Goal: Navigation & Orientation: Find specific page/section

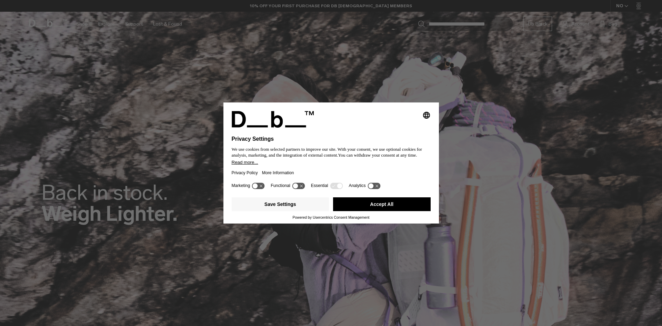
click at [379, 201] on button "Accept All" at bounding box center [382, 204] width 98 height 14
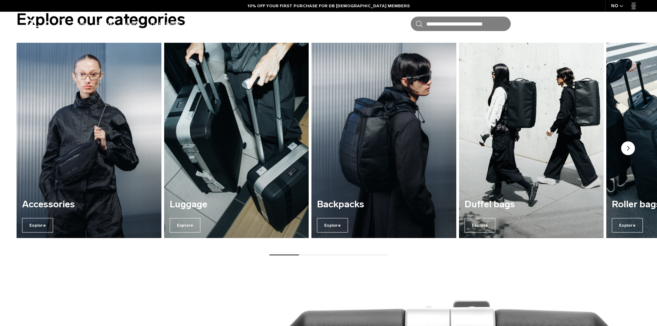
scroll to position [994, 0]
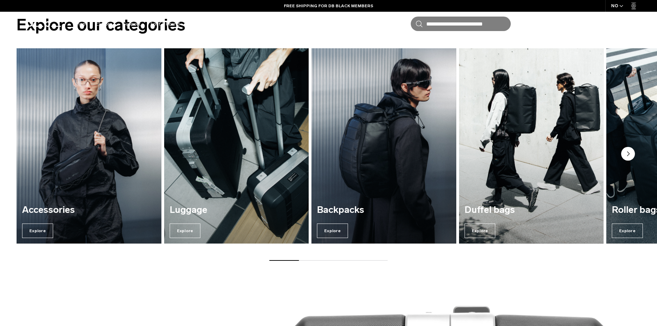
click at [241, 156] on img "2 / 7" at bounding box center [236, 145] width 149 height 201
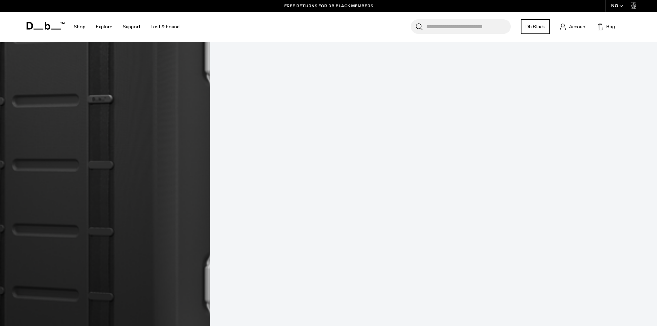
scroll to position [2103, 0]
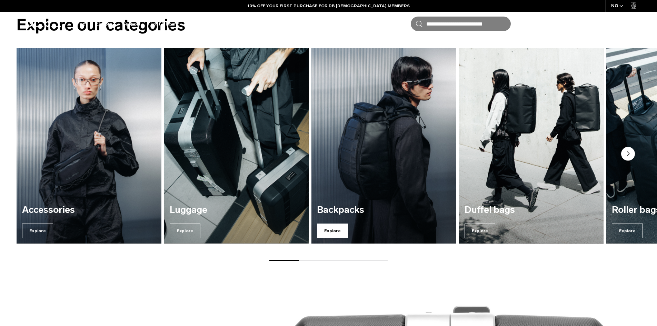
click at [333, 231] on span "Explore" at bounding box center [332, 230] width 31 height 14
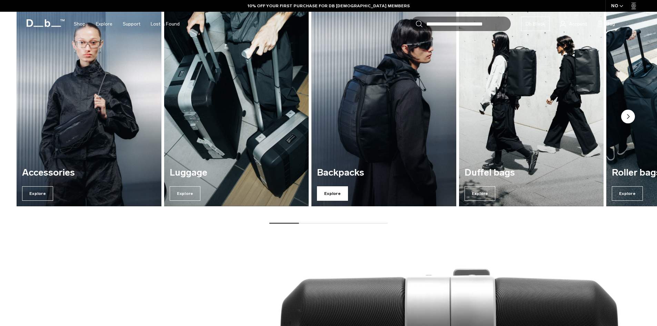
scroll to position [957, 0]
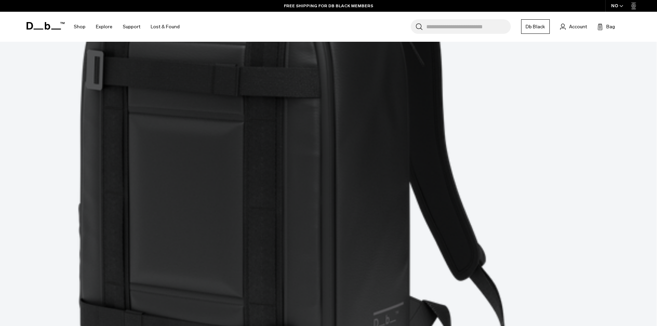
scroll to position [2137, 0]
